Goal: Information Seeking & Learning: Learn about a topic

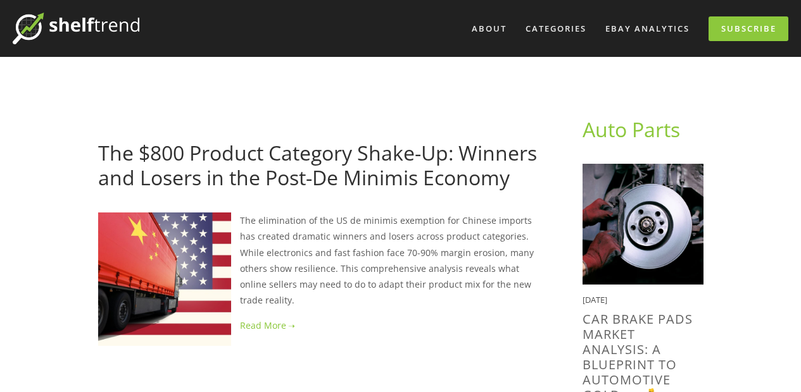
click at [256, 318] on link at bounding box center [320, 326] width 444 height 16
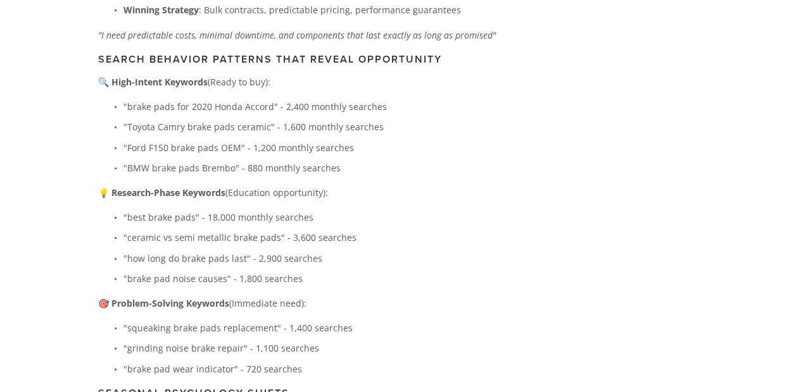
scroll to position [5155, 0]
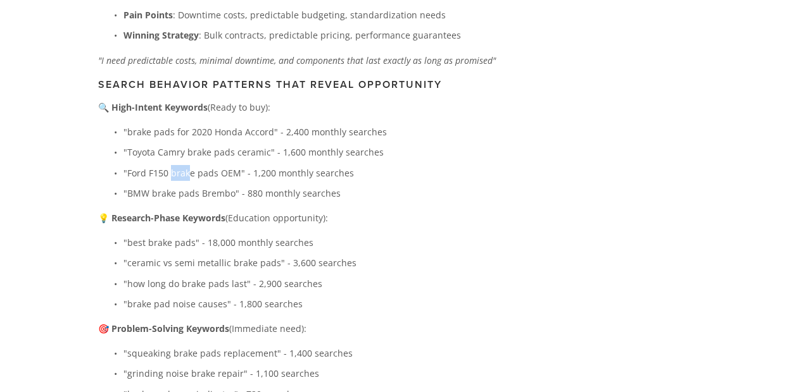
drag, startPoint x: 171, startPoint y: 122, endPoint x: 195, endPoint y: 123, distance: 24.1
click at [190, 165] on p ""Ford F150 brake pads OEM" - 1,200 monthly searches" at bounding box center [332, 173] width 418 height 16
drag, startPoint x: 200, startPoint y: 124, endPoint x: 232, endPoint y: 123, distance: 32.3
click at [231, 165] on p ""Ford F150 brake pads OEM" - 1,200 monthly searches" at bounding box center [332, 173] width 418 height 16
click at [235, 165] on p ""Ford F150 brake pads OEM" - 1,200 monthly searches" at bounding box center [332, 173] width 418 height 16
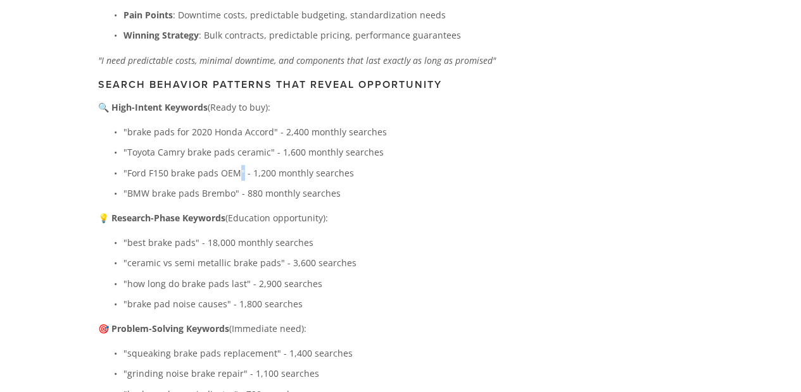
click at [235, 165] on p ""Ford F150 brake pads OEM" - 1,200 monthly searches" at bounding box center [332, 173] width 418 height 16
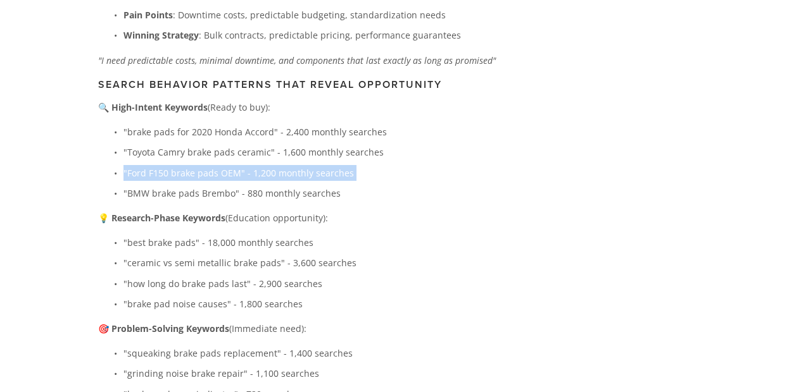
click at [235, 165] on p ""Ford F150 brake pads OEM" - 1,200 monthly searches" at bounding box center [332, 173] width 418 height 16
click at [240, 165] on p ""Ford F150 brake pads OEM" - 1,200 monthly searches" at bounding box center [332, 173] width 418 height 16
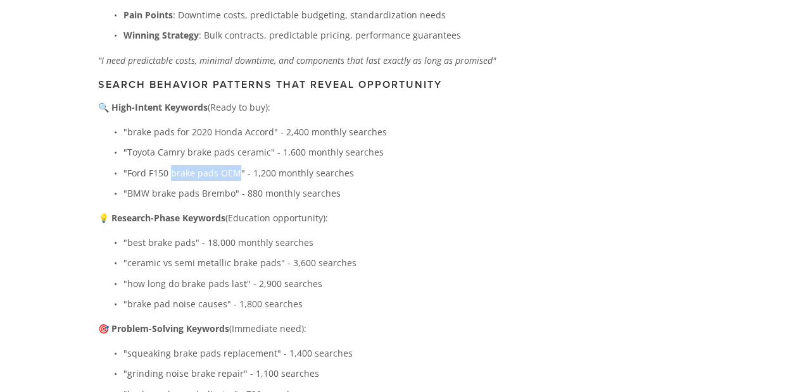
drag, startPoint x: 237, startPoint y: 123, endPoint x: 170, endPoint y: 126, distance: 67.2
click at [170, 165] on p ""Ford F150 brake pads OEM" - 1,200 monthly searches" at bounding box center [332, 173] width 418 height 16
copy p "brake pads OEM"
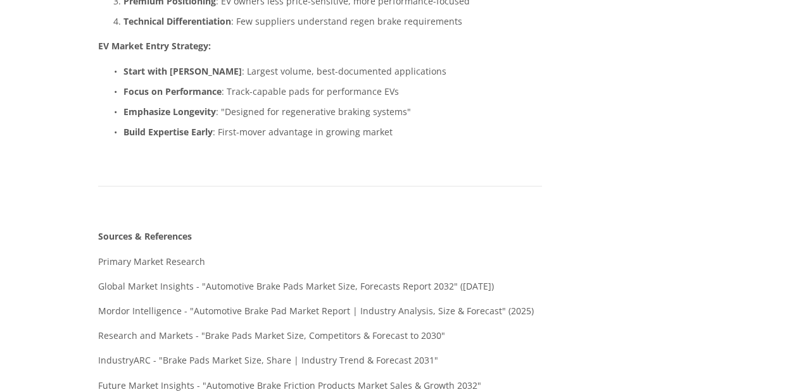
scroll to position [9340, 0]
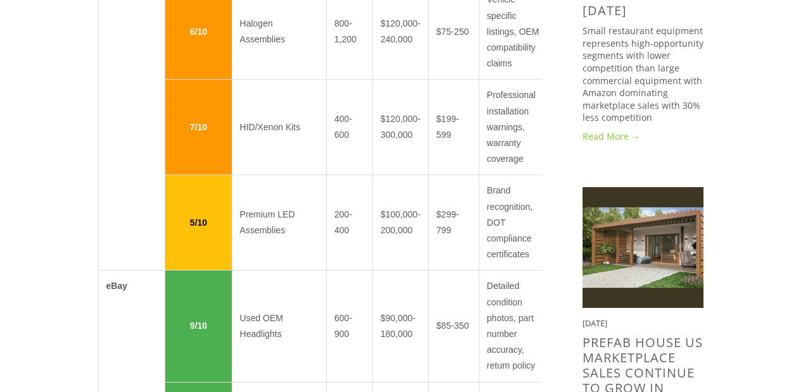
scroll to position [1135, 0]
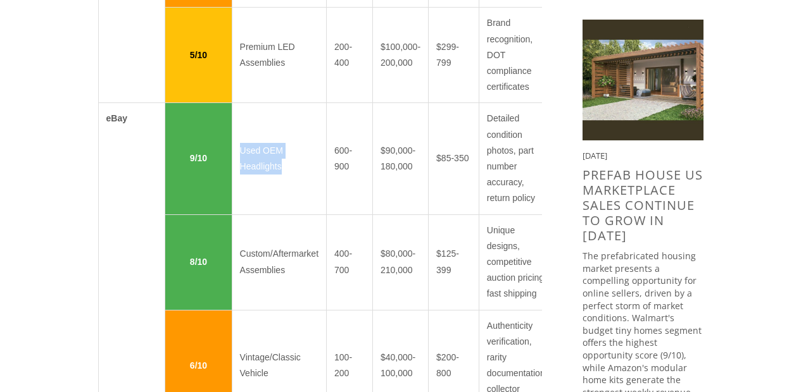
drag, startPoint x: 240, startPoint y: 153, endPoint x: 287, endPoint y: 178, distance: 53.5
click at [287, 178] on td "Used OEM Headlights" at bounding box center [279, 158] width 94 height 111
copy td "Used OEM Headlights"
click at [294, 182] on td "Used OEM Headlights" at bounding box center [279, 158] width 94 height 111
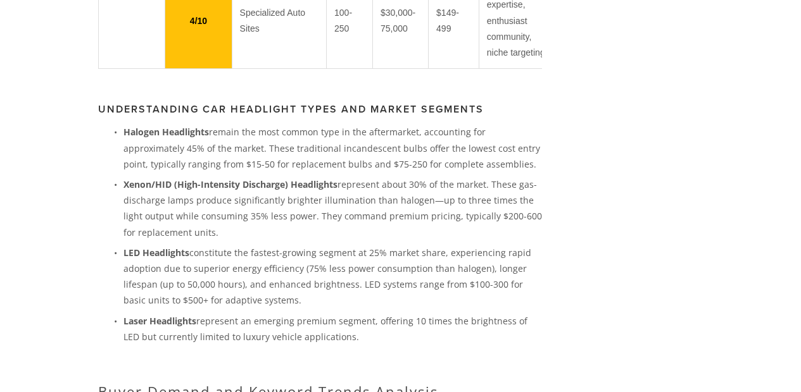
scroll to position [2175, 0]
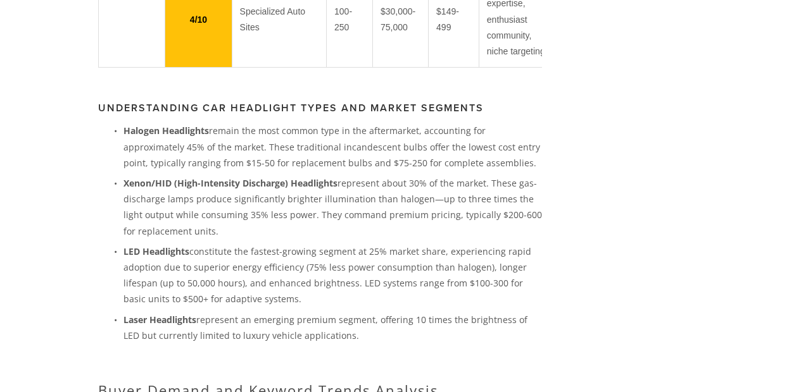
click at [153, 258] on strong "LED Headlights" at bounding box center [156, 252] width 66 height 12
drag, startPoint x: 149, startPoint y: 258, endPoint x: 126, endPoint y: 258, distance: 22.8
click at [126, 258] on strong "LED Headlights" at bounding box center [156, 252] width 66 height 12
copy strong "LED Headlights"
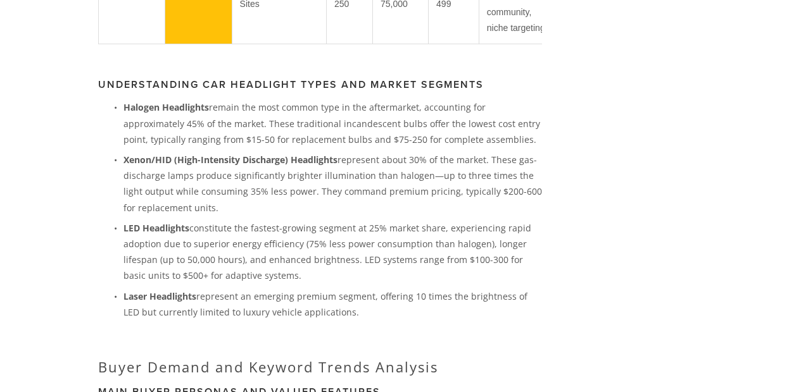
scroll to position [2235, 0]
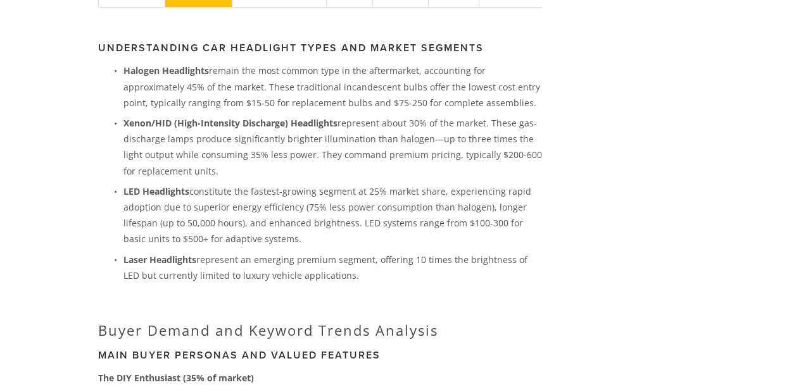
click at [128, 77] on strong "Halogen Headlights" at bounding box center [165, 71] width 85 height 12
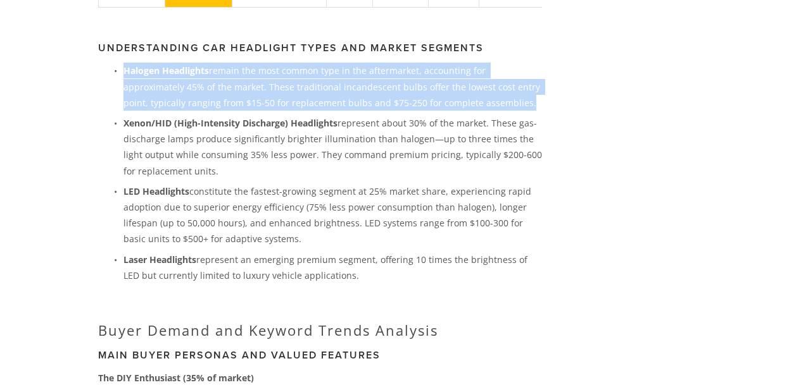
click at [128, 77] on strong "Halogen Headlights" at bounding box center [165, 71] width 85 height 12
click at [136, 77] on strong "Halogen Headlights" at bounding box center [165, 71] width 85 height 12
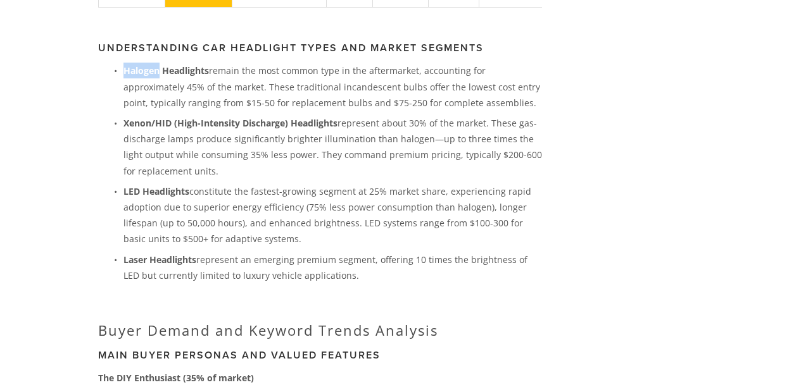
click at [136, 77] on strong "Halogen Headlights" at bounding box center [165, 71] width 85 height 12
drag, startPoint x: 159, startPoint y: 82, endPoint x: 182, endPoint y: 84, distance: 23.6
click at [182, 77] on strong "Halogen Headlights" at bounding box center [165, 71] width 85 height 12
drag, startPoint x: 120, startPoint y: 77, endPoint x: 208, endPoint y: 82, distance: 88.1
click at [208, 82] on p "Halogen Headlights remain the most common type in the aftermarket, accounting f…" at bounding box center [332, 87] width 418 height 48
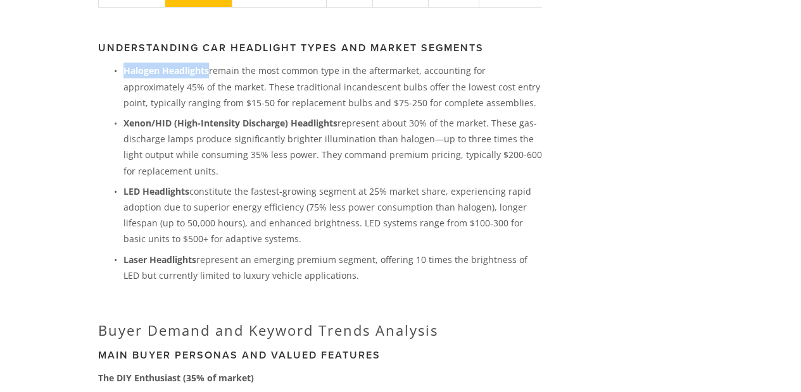
copy strong "Halogen Headlights"
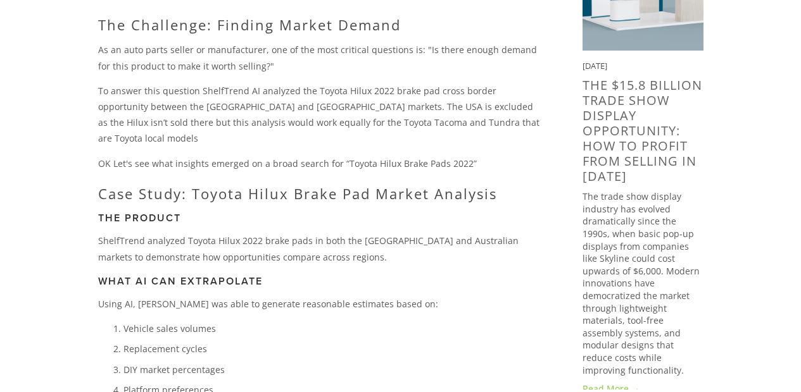
scroll to position [238, 0]
